Goal: Download file/media

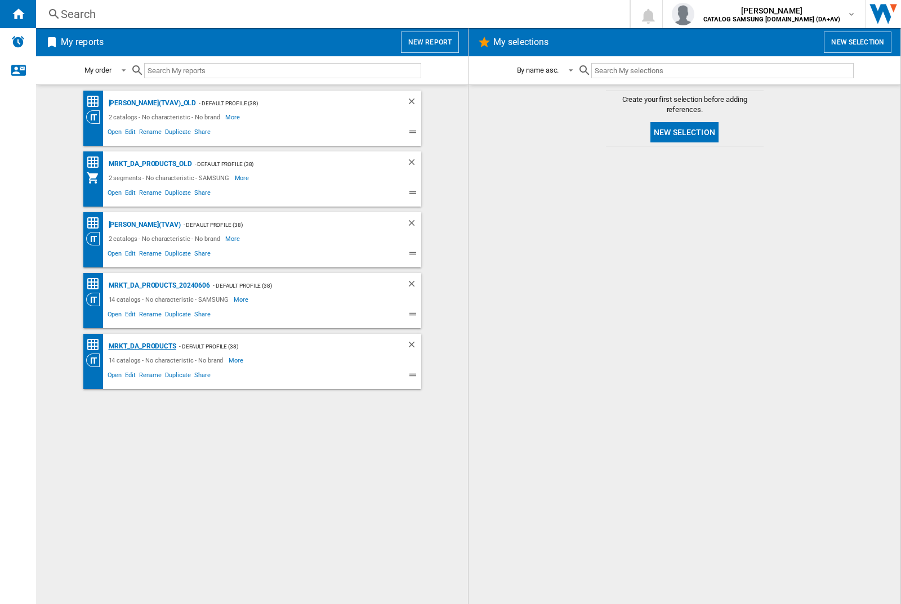
click at [142, 346] on div "MRKT_DA_PRODUCTS" at bounding box center [141, 346] width 70 height 14
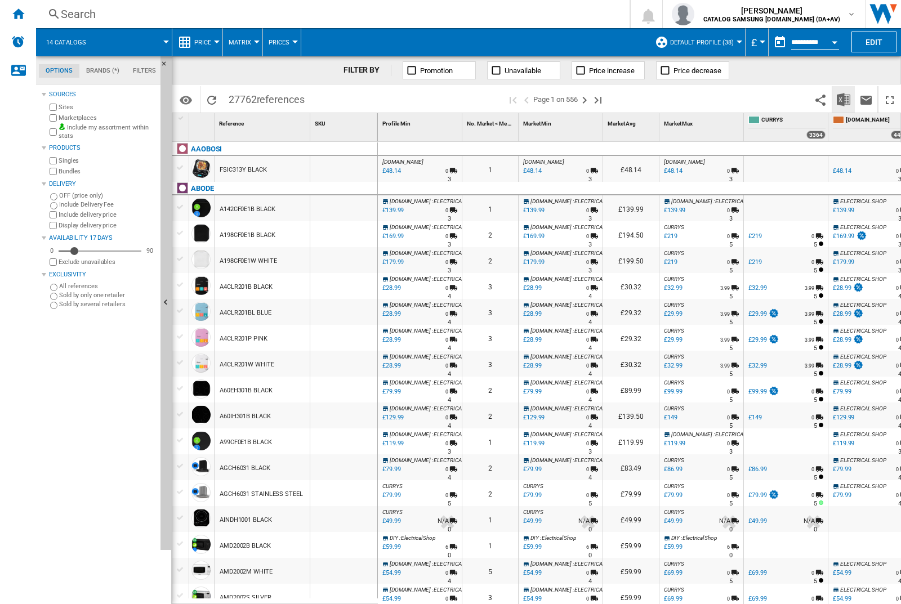
click at [843, 98] on img "Download in Excel" at bounding box center [843, 100] width 14 height 14
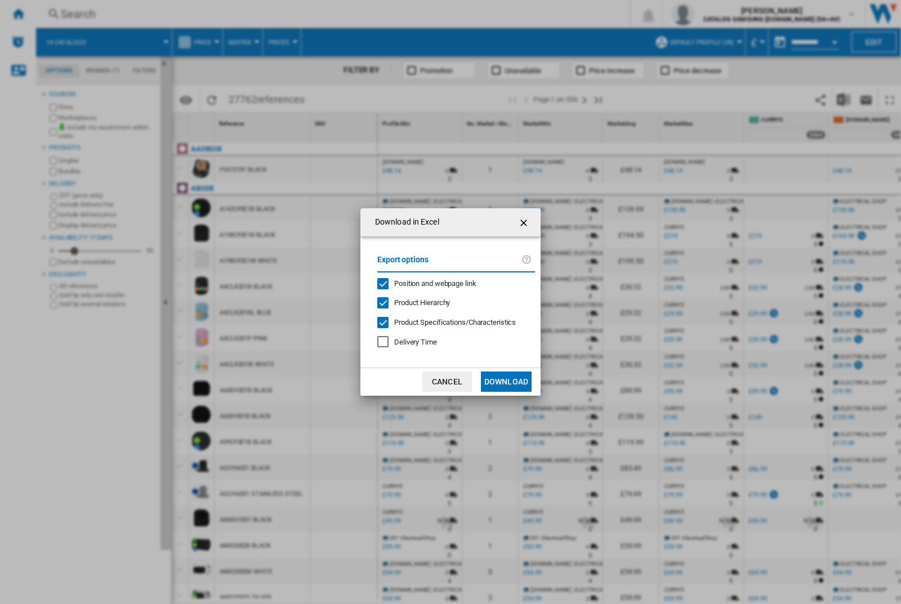
click at [427, 283] on span "Position and webpage link" at bounding box center [435, 283] width 82 height 8
click at [506, 382] on button "Download" at bounding box center [506, 381] width 51 height 20
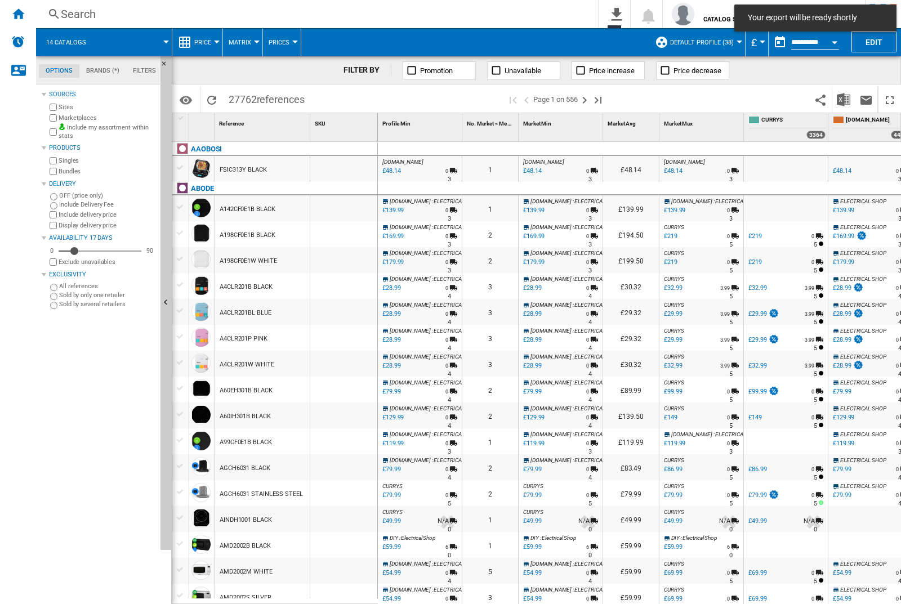
click at [357, 167] on div at bounding box center [343, 169] width 67 height 26
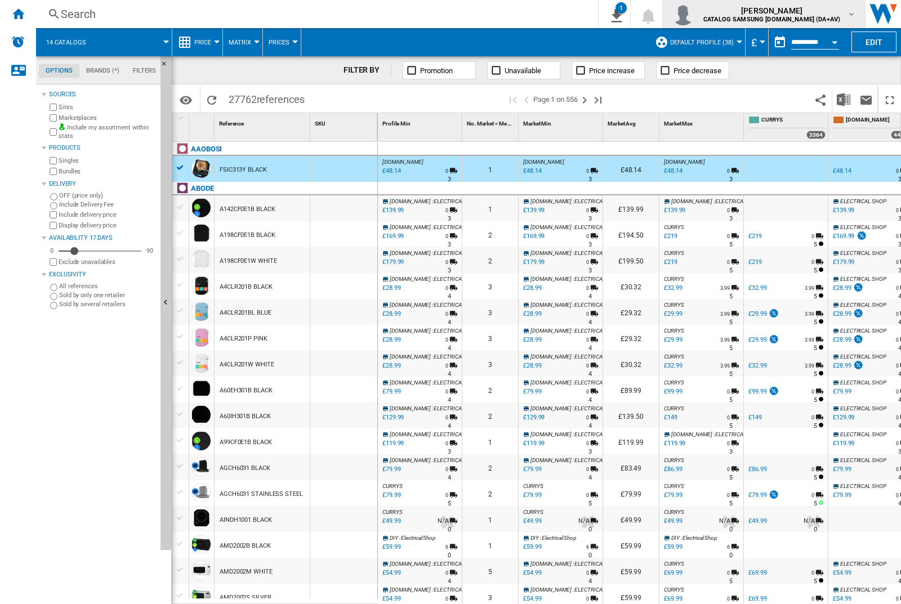
click at [694, 14] on img "button" at bounding box center [682, 14] width 23 height 23
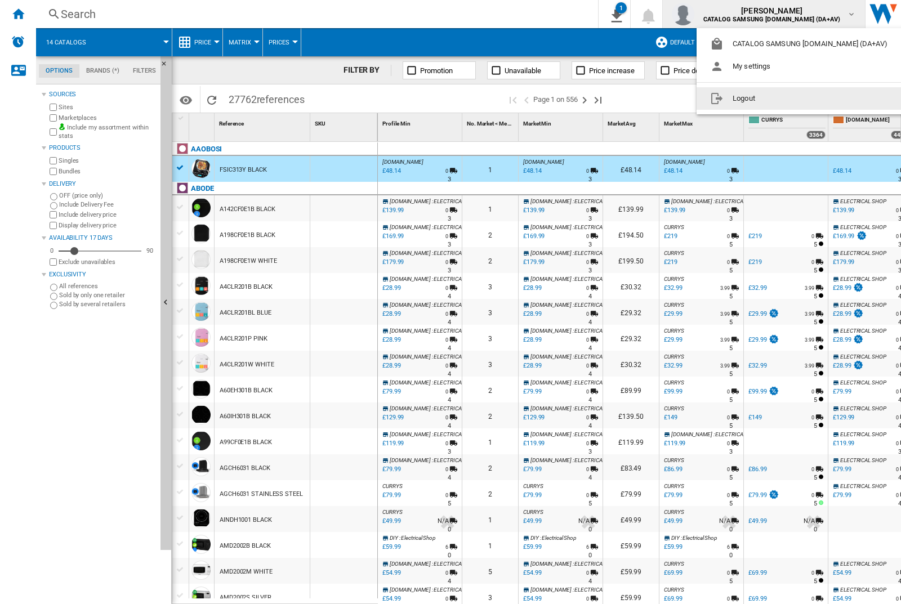
click at [783, 98] on button "Logout" at bounding box center [800, 98] width 209 height 23
